Goal: Check status: Check status

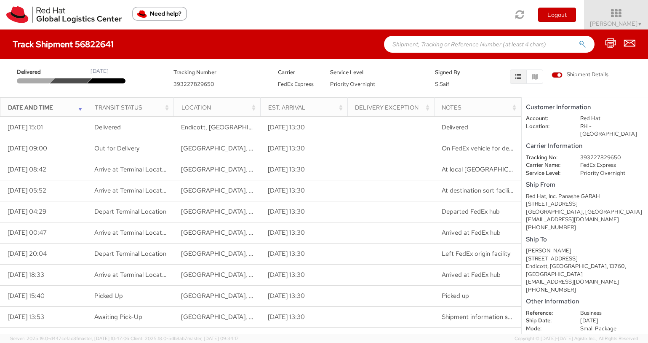
click at [346, 14] on div "Toggle navigation Logout [PERSON_NAME] ▼ Home Shipment Request My Shipments My …" at bounding box center [324, 14] width 648 height 29
click at [536, 77] on icon "button" at bounding box center [535, 77] width 6 height 6
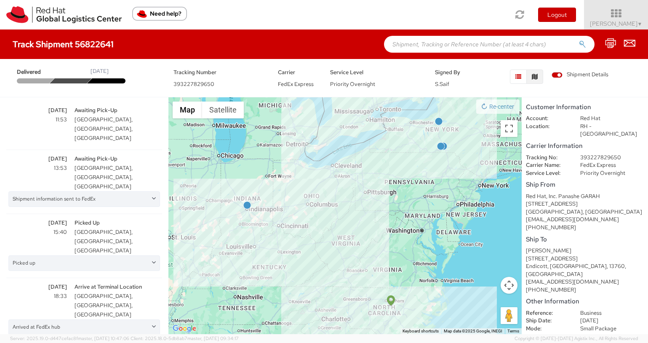
click at [517, 77] on icon "button" at bounding box center [518, 77] width 6 height 6
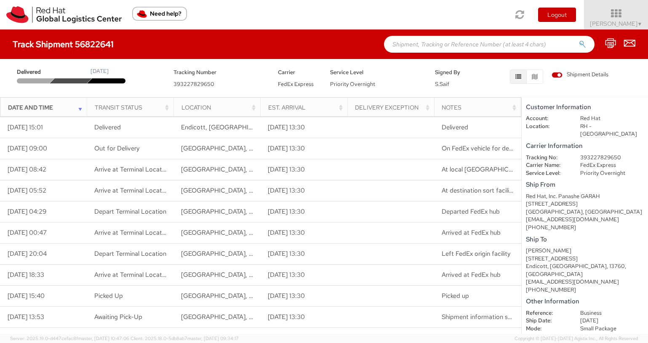
click at [290, 40] on div "Track Shipment 56822641" at bounding box center [324, 43] width 648 height 29
